Goal: Information Seeking & Learning: Learn about a topic

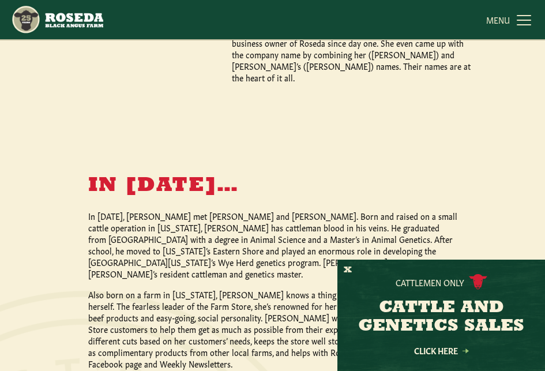
scroll to position [1039, 0]
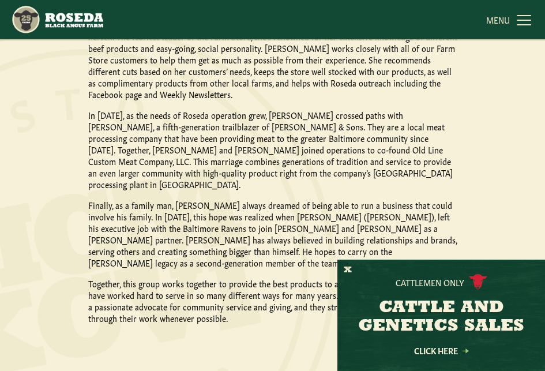
click at [414, 176] on div "In [DATE]… In [DATE], [PERSON_NAME] met [PERSON_NAME] and [PERSON_NAME]. Born a…" at bounding box center [272, 115] width 369 height 418
click at [526, 265] on div "Cattlemen Only CATTLE AND GENETICS SALES Click Here" at bounding box center [442, 315] width 208 height 111
click at [351, 271] on button "X" at bounding box center [348, 270] width 8 height 12
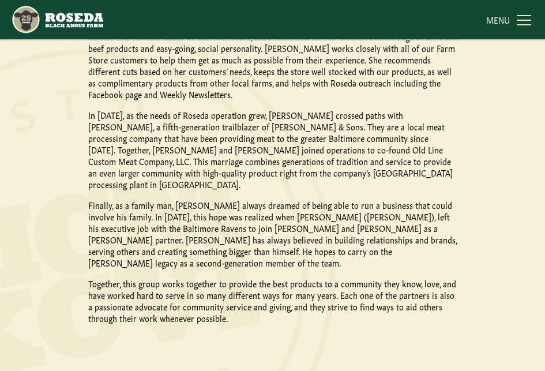
click at [336, 234] on div at bounding box center [213, 144] width 600 height 582
drag, startPoint x: 246, startPoint y: 135, endPoint x: 338, endPoint y: 141, distance: 92.5
click at [338, 199] on p "Finally, as a family man, [PERSON_NAME] always dreamed of being able to run a b…" at bounding box center [272, 233] width 369 height 69
copy p "[PERSON_NAME] ([PERSON_NAME])"
click at [368, 278] on p "Together, this group works together to provide the best products to a community…" at bounding box center [272, 301] width 369 height 46
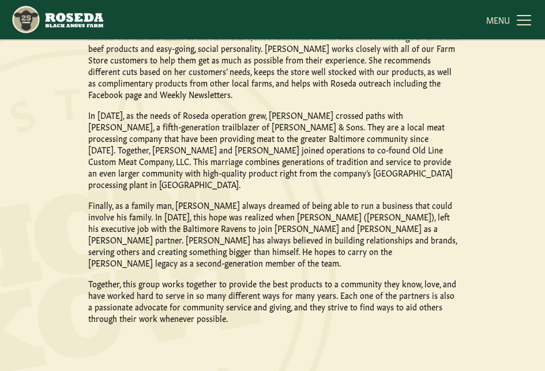
click at [258, 199] on p "Finally, as a family man, [PERSON_NAME] always dreamed of being able to run a b…" at bounding box center [272, 233] width 369 height 69
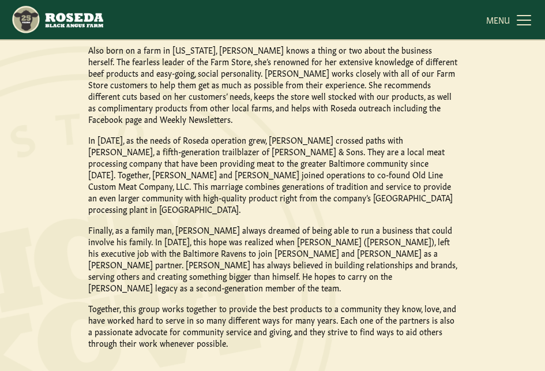
scroll to position [1000, 0]
